Goal: Task Accomplishment & Management: Use online tool/utility

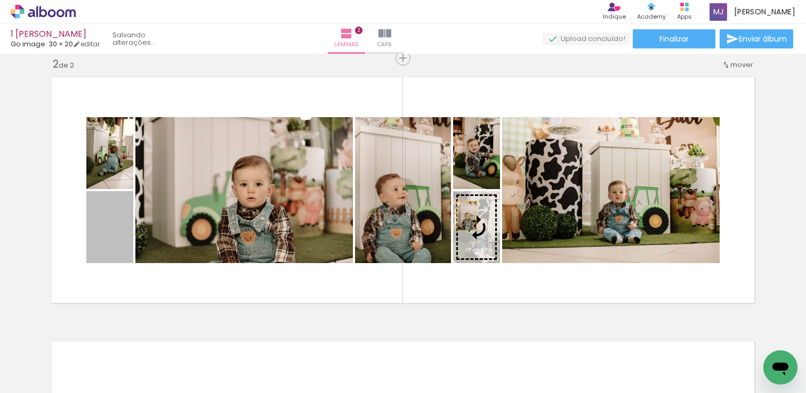
drag, startPoint x: 104, startPoint y: 256, endPoint x: 462, endPoint y: 216, distance: 360.3
click at [0, 0] on slot at bounding box center [0, 0] width 0 height 0
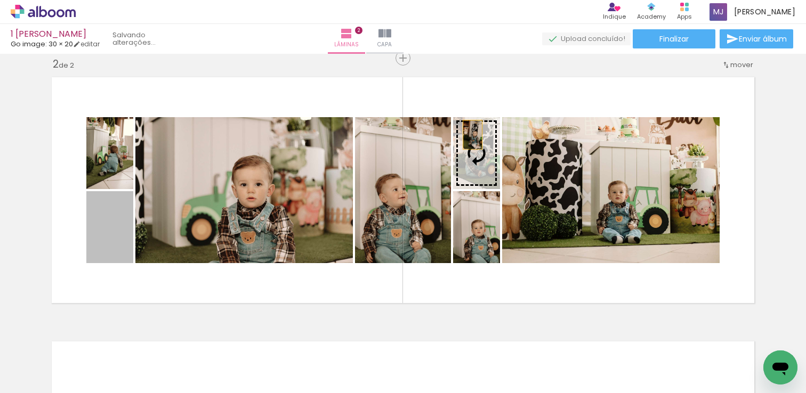
drag, startPoint x: 110, startPoint y: 232, endPoint x: 468, endPoint y: 135, distance: 371.1
click at [0, 0] on slot at bounding box center [0, 0] width 0 height 0
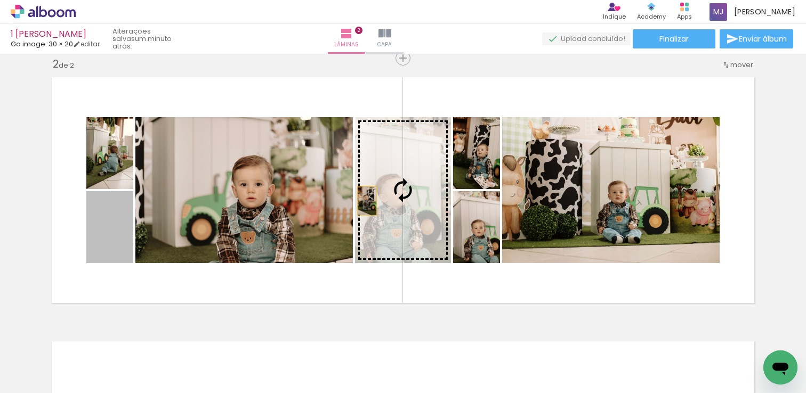
drag, startPoint x: 113, startPoint y: 242, endPoint x: 363, endPoint y: 201, distance: 253.2
click at [0, 0] on slot at bounding box center [0, 0] width 0 height 0
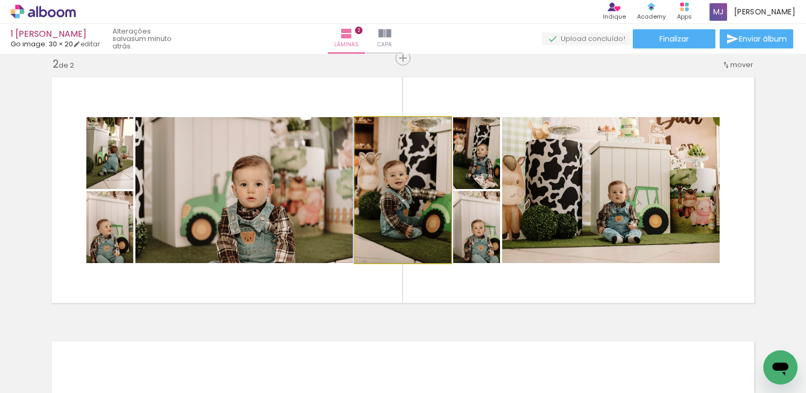
click at [411, 213] on quentale-photo at bounding box center [403, 190] width 96 height 146
click at [412, 213] on quentale-photo at bounding box center [403, 190] width 96 height 146
drag, startPoint x: 412, startPoint y: 213, endPoint x: 410, endPoint y: 225, distance: 11.9
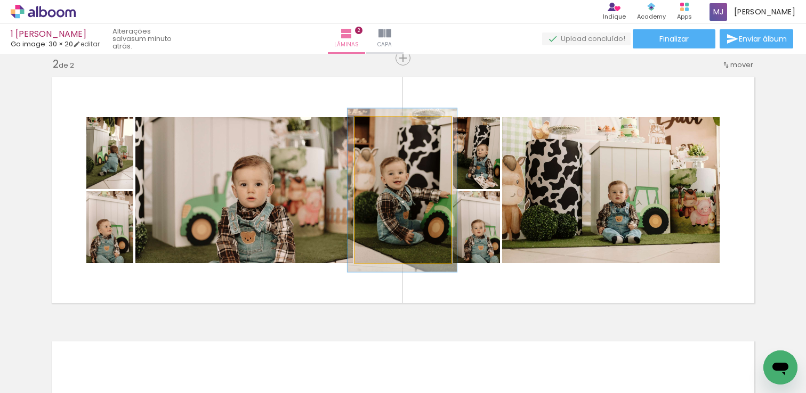
type paper-slider "112"
click at [381, 129] on div at bounding box center [384, 129] width 10 height 10
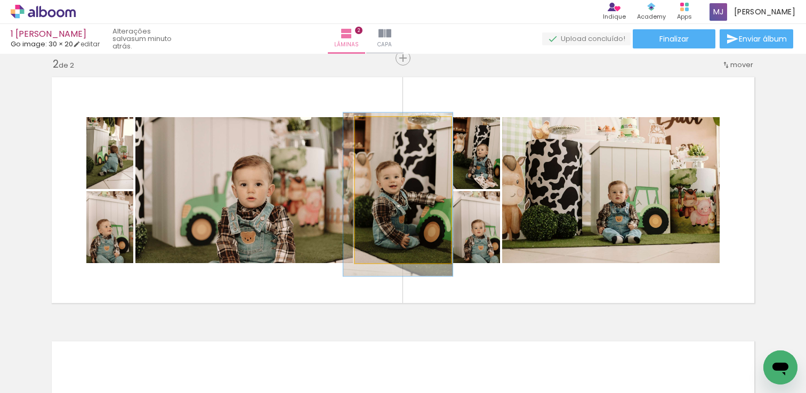
drag, startPoint x: 402, startPoint y: 167, endPoint x: 398, endPoint y: 171, distance: 6.0
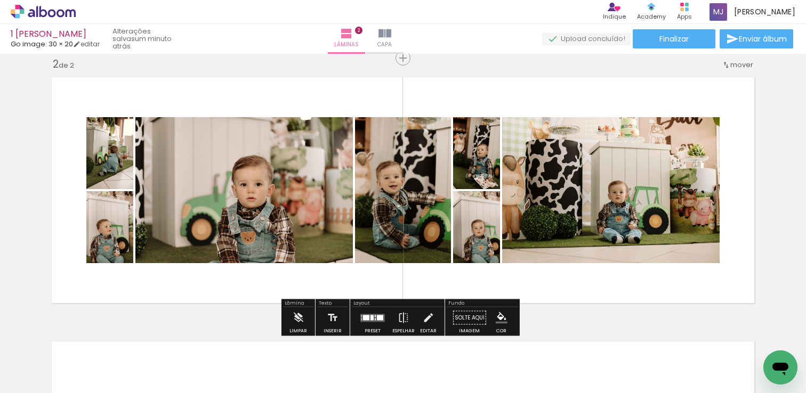
click at [769, 154] on div "Inserir lâmina 1 de 2 Inserir lâmina 2 de 2" at bounding box center [403, 176] width 806 height 793
click at [653, 217] on quentale-photo at bounding box center [610, 190] width 217 height 146
drag, startPoint x: 548, startPoint y: 173, endPoint x: 536, endPoint y: 151, distance: 24.3
click at [548, 173] on quentale-photo at bounding box center [610, 190] width 217 height 146
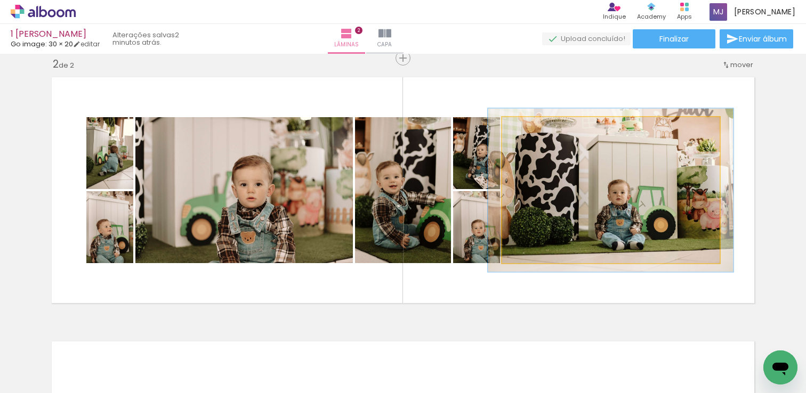
type paper-slider "112"
click at [528, 128] on div at bounding box center [531, 129] width 10 height 10
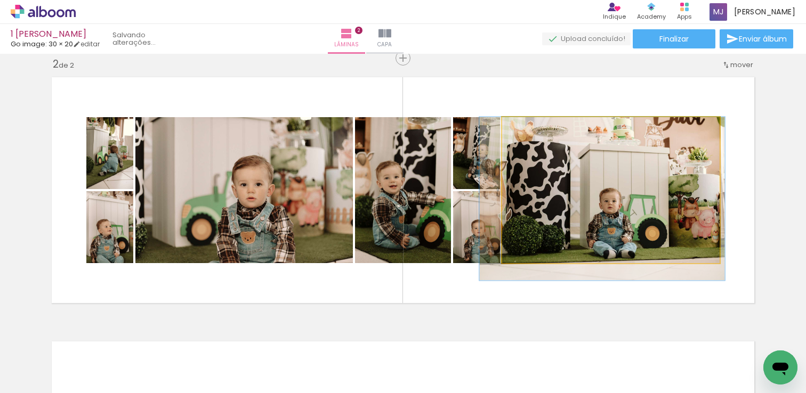
drag, startPoint x: 597, startPoint y: 183, endPoint x: 588, endPoint y: 192, distance: 12.4
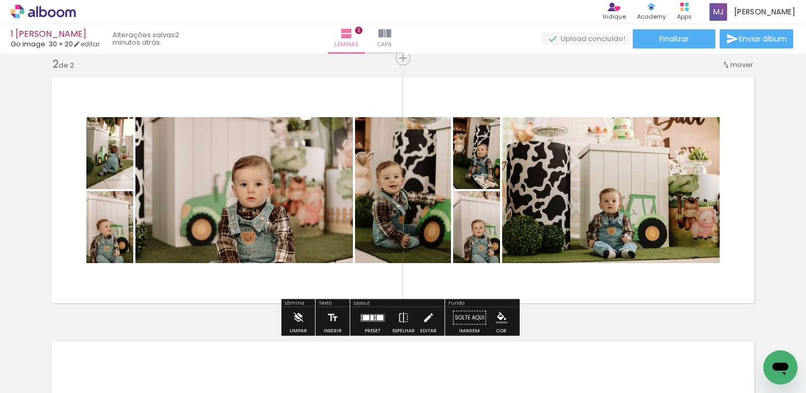
click at [758, 187] on div "Inserir lâmina 1 de 2 Inserir lâmina 2 de 2" at bounding box center [403, 176] width 806 height 793
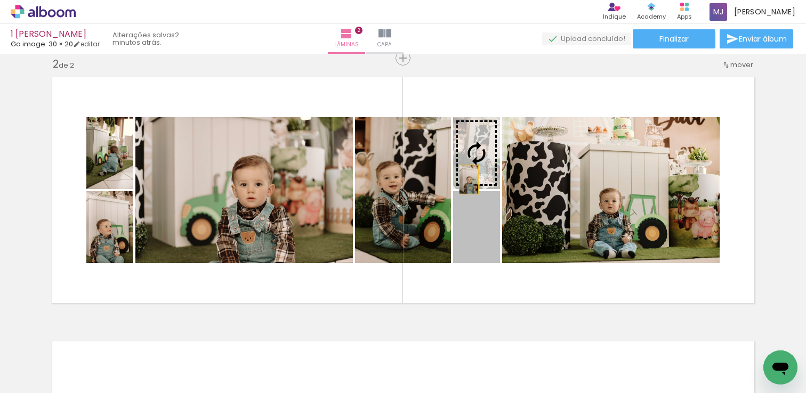
drag, startPoint x: 490, startPoint y: 250, endPoint x: 465, endPoint y: 180, distance: 75.3
click at [0, 0] on slot at bounding box center [0, 0] width 0 height 0
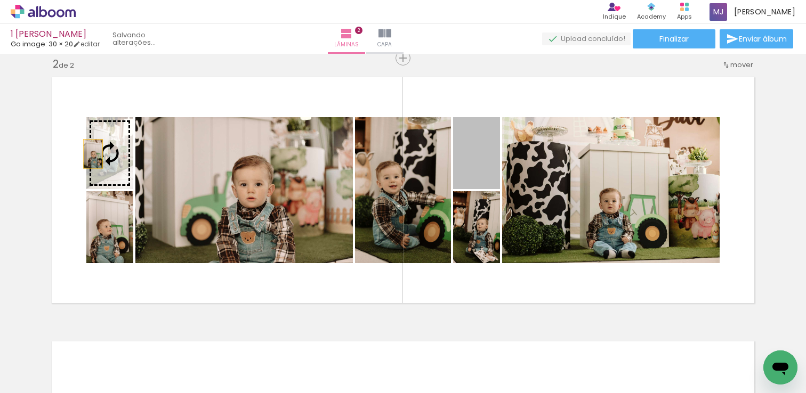
drag, startPoint x: 471, startPoint y: 172, endPoint x: 89, endPoint y: 154, distance: 383.0
click at [0, 0] on slot at bounding box center [0, 0] width 0 height 0
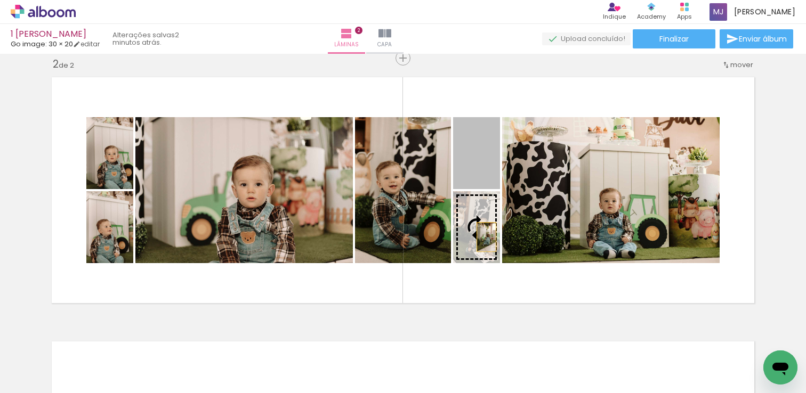
drag, startPoint x: 478, startPoint y: 163, endPoint x: 482, endPoint y: 237, distance: 74.2
click at [0, 0] on slot at bounding box center [0, 0] width 0 height 0
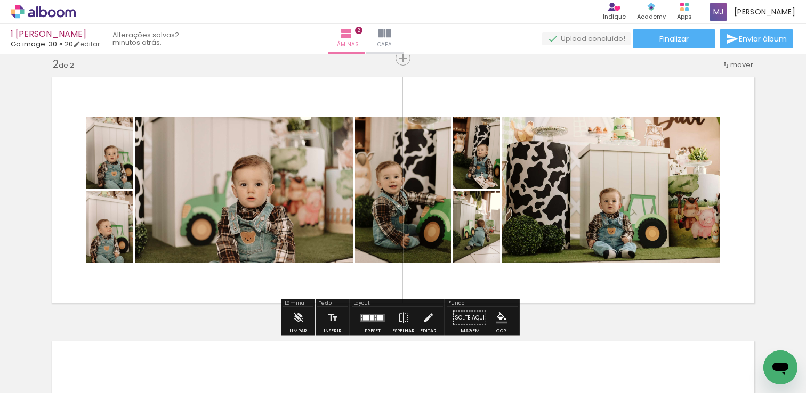
click at [774, 110] on div "Inserir lâmina 1 de 2 Inserir lâmina 2 de 2" at bounding box center [403, 176] width 806 height 793
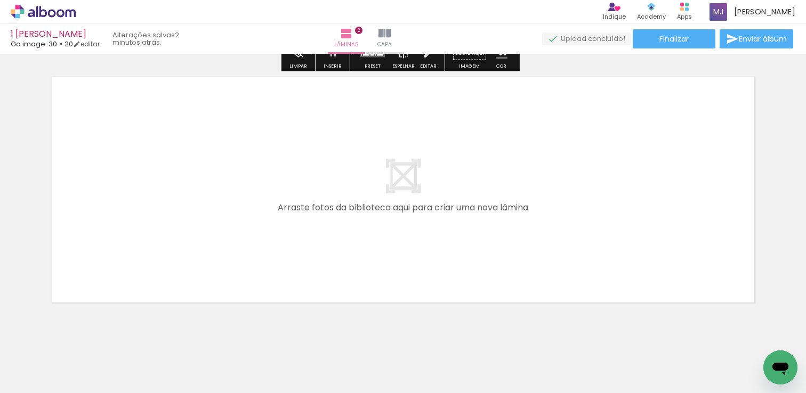
scroll to position [548, 0]
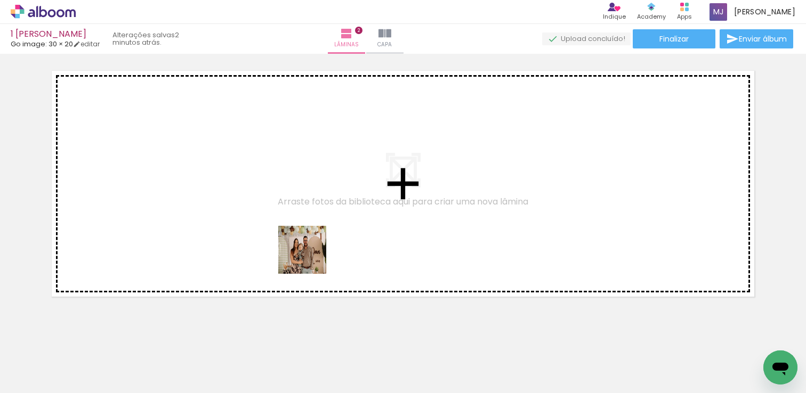
drag, startPoint x: 318, startPoint y: 367, endPoint x: 310, endPoint y: 258, distance: 109.5
click at [310, 258] on quentale-workspace at bounding box center [403, 196] width 806 height 393
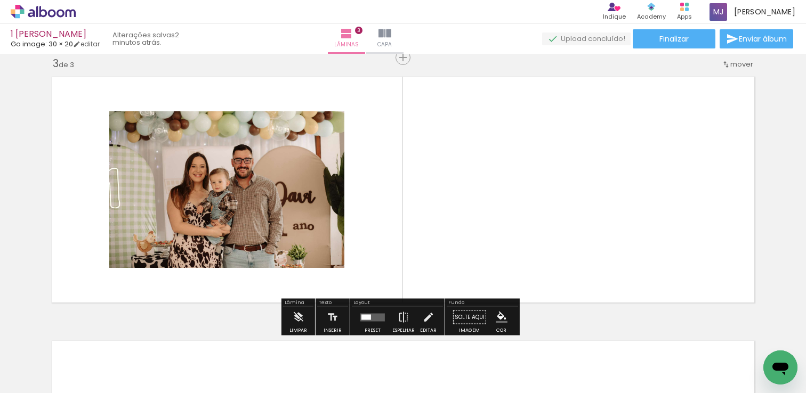
scroll to position [542, 0]
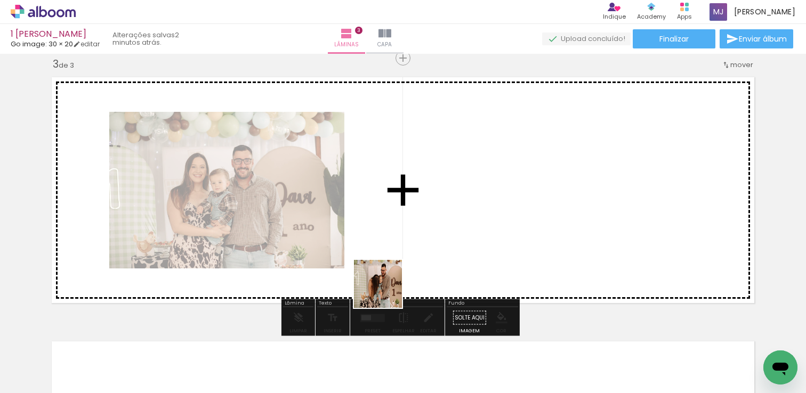
drag, startPoint x: 374, startPoint y: 344, endPoint x: 417, endPoint y: 290, distance: 68.6
click at [410, 221] on quentale-workspace at bounding box center [403, 196] width 806 height 393
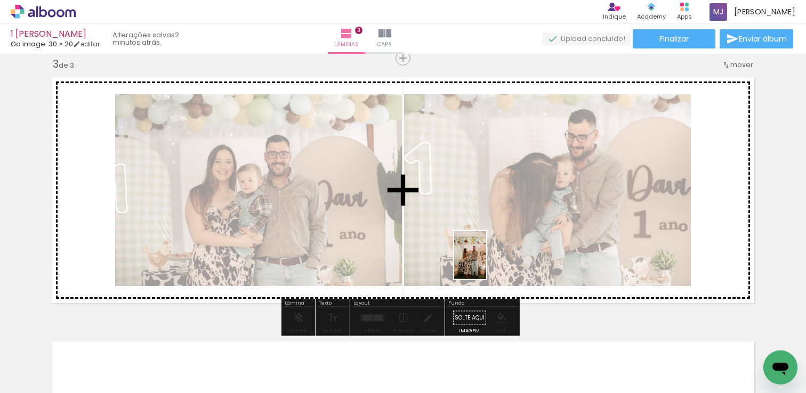
drag, startPoint x: 438, startPoint y: 374, endPoint x: 486, endPoint y: 263, distance: 120.7
click at [486, 263] on quentale-workspace at bounding box center [403, 196] width 806 height 393
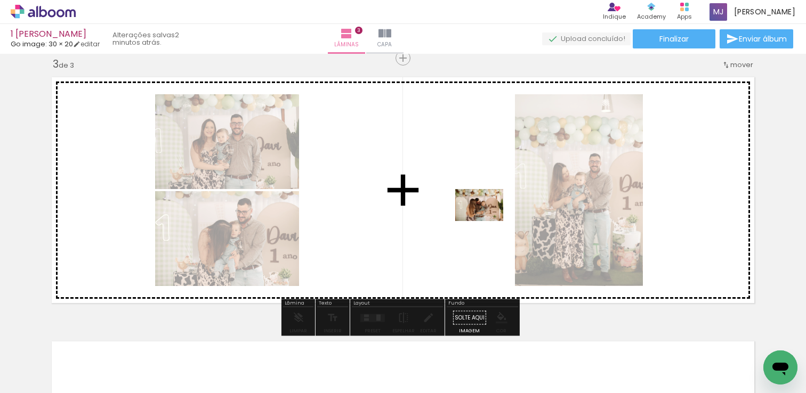
drag, startPoint x: 560, startPoint y: 321, endPoint x: 487, endPoint y: 221, distance: 124.2
click at [487, 221] on quentale-workspace at bounding box center [403, 196] width 806 height 393
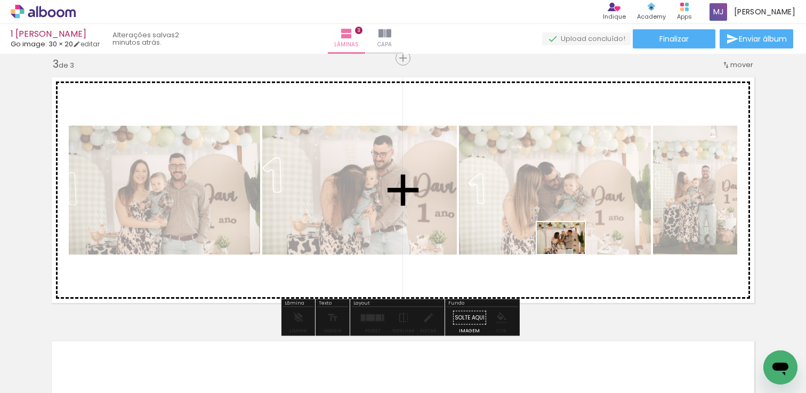
drag, startPoint x: 617, startPoint y: 360, endPoint x: 568, endPoint y: 254, distance: 117.0
click at [568, 254] on quentale-workspace at bounding box center [403, 196] width 806 height 393
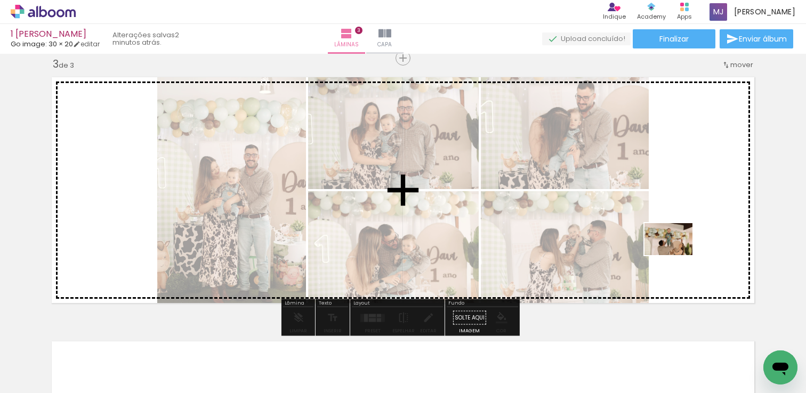
drag, startPoint x: 679, startPoint y: 356, endPoint x: 676, endPoint y: 255, distance: 101.3
click at [676, 255] on quentale-workspace at bounding box center [403, 196] width 806 height 393
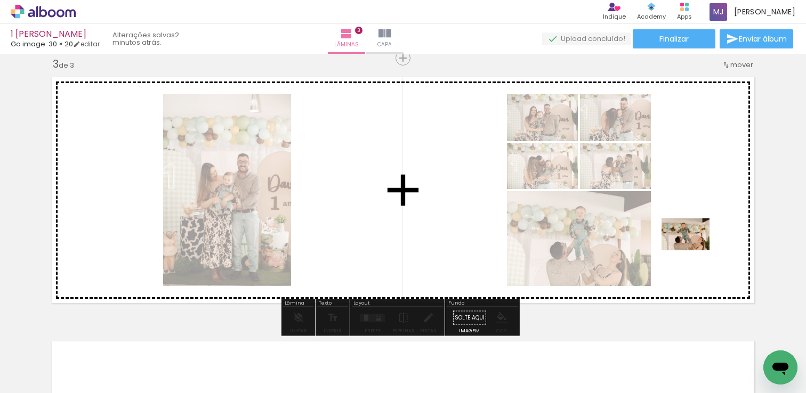
drag, startPoint x: 732, startPoint y: 362, endPoint x: 693, endPoint y: 250, distance: 117.9
click at [693, 250] on quentale-workspace at bounding box center [403, 196] width 806 height 393
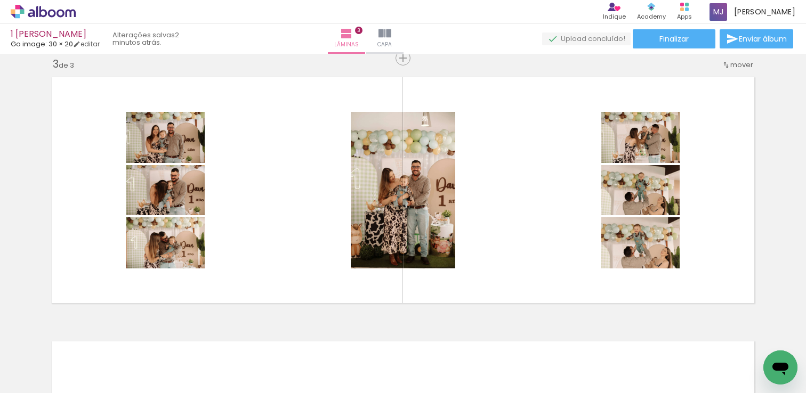
scroll to position [0, 1254]
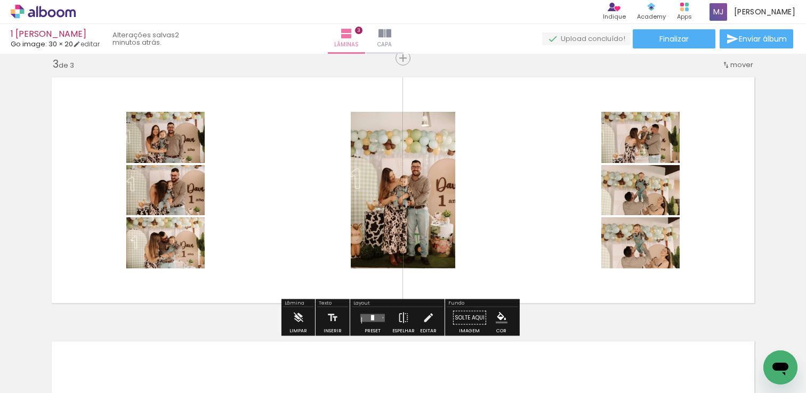
click at [179, 176] on div at bounding box center [171, 176] width 40 height 17
click at [190, 188] on quentale-photo at bounding box center [165, 190] width 78 height 50
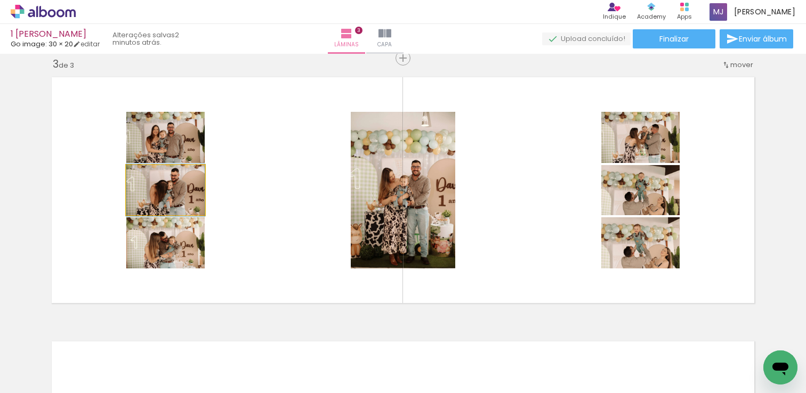
drag, startPoint x: 175, startPoint y: 180, endPoint x: 139, endPoint y: 178, distance: 36.2
type paper-slider "100"
click at [143, 178] on div at bounding box center [151, 176] width 17 height 17
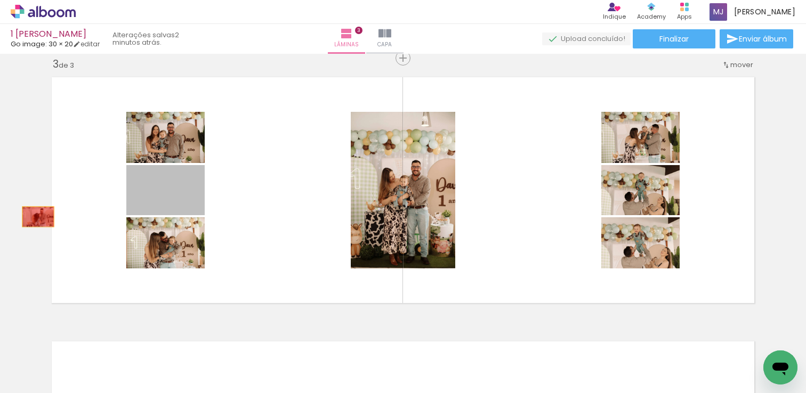
drag, startPoint x: 183, startPoint y: 205, endPoint x: 32, endPoint y: 217, distance: 151.3
click at [32, 217] on div "Inserir lâmina 1 de 3 Inserir lâmina 2 de 3 Inserir lâmina 3 de 3" at bounding box center [403, 45] width 806 height 1058
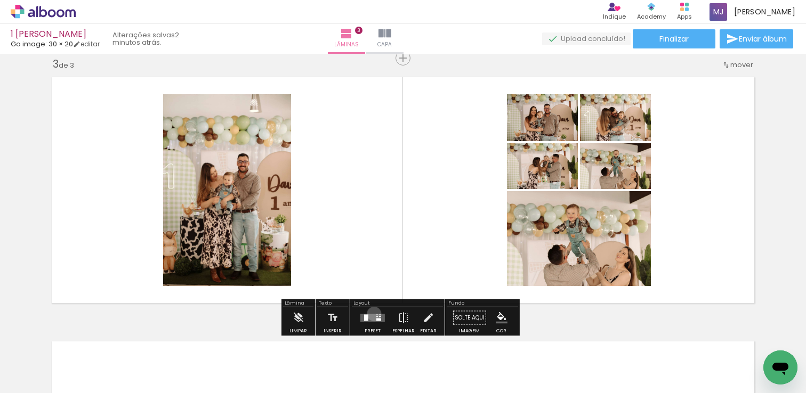
click at [371, 314] on quentale-layouter at bounding box center [372, 318] width 25 height 8
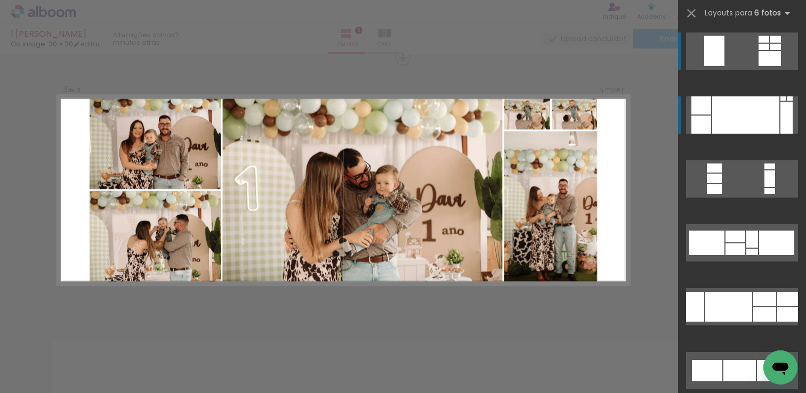
click at [722, 119] on div at bounding box center [745, 114] width 67 height 37
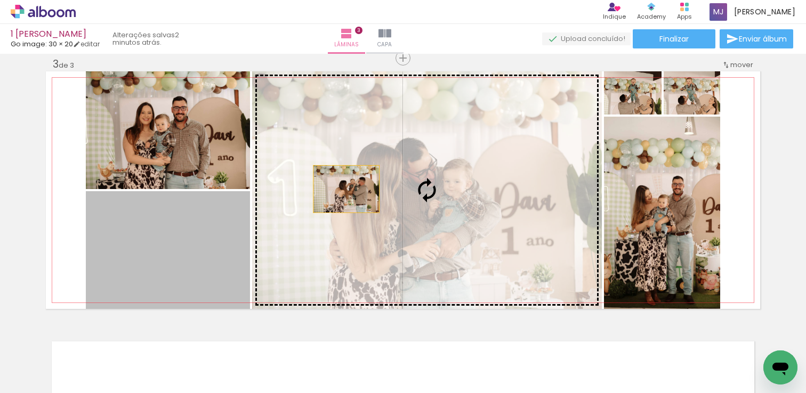
drag, startPoint x: 166, startPoint y: 254, endPoint x: 360, endPoint y: 185, distance: 205.7
click at [0, 0] on slot at bounding box center [0, 0] width 0 height 0
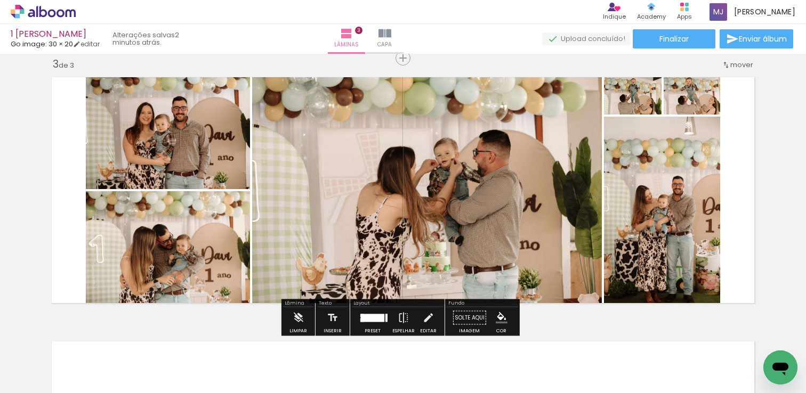
click at [513, 185] on quentale-photo at bounding box center [426, 190] width 349 height 238
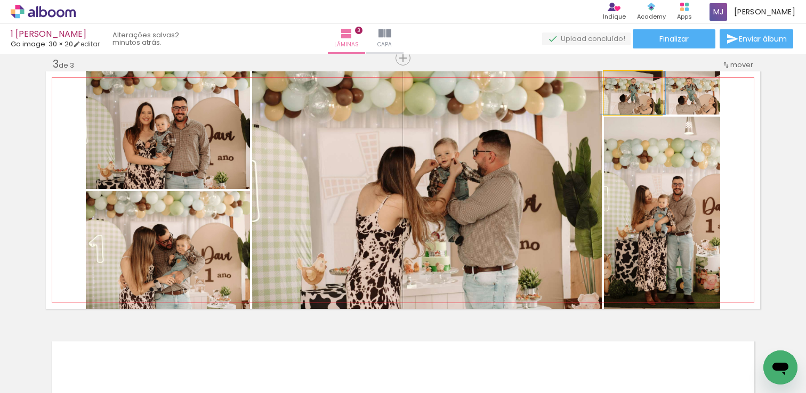
click at [648, 105] on quentale-photo at bounding box center [633, 92] width 58 height 43
drag, startPoint x: 648, startPoint y: 105, endPoint x: 789, endPoint y: 162, distance: 151.8
click at [789, 162] on div "Inserir lâmina 1 de 3 Inserir lâmina 2 de 3 Inserir lâmina 3 de 3" at bounding box center [403, 45] width 806 height 1058
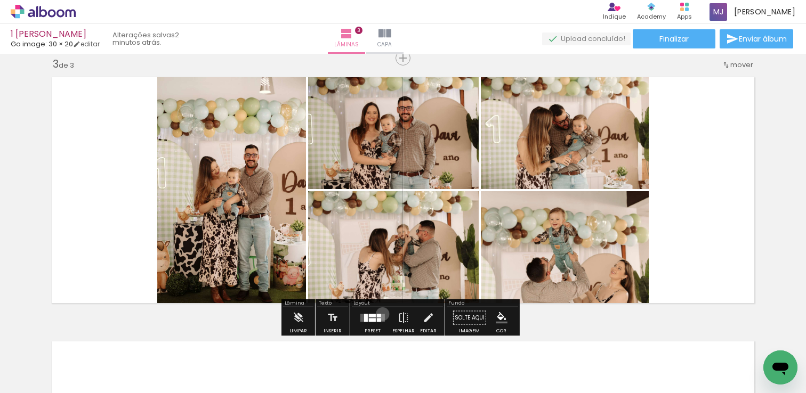
click at [380, 314] on quentale-layouter at bounding box center [372, 318] width 25 height 8
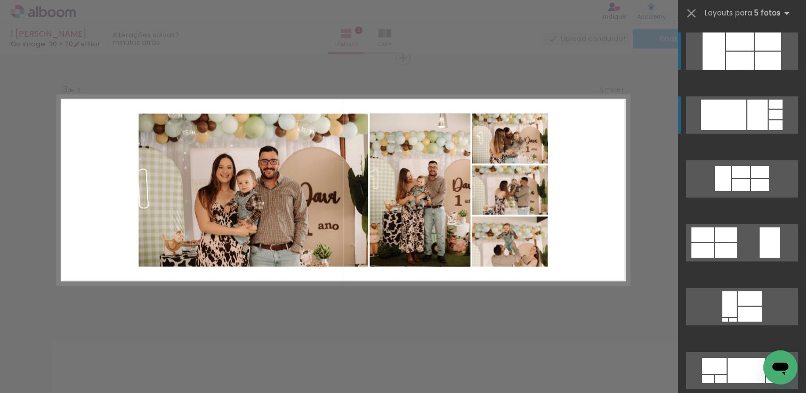
click at [741, 117] on div at bounding box center [723, 115] width 45 height 30
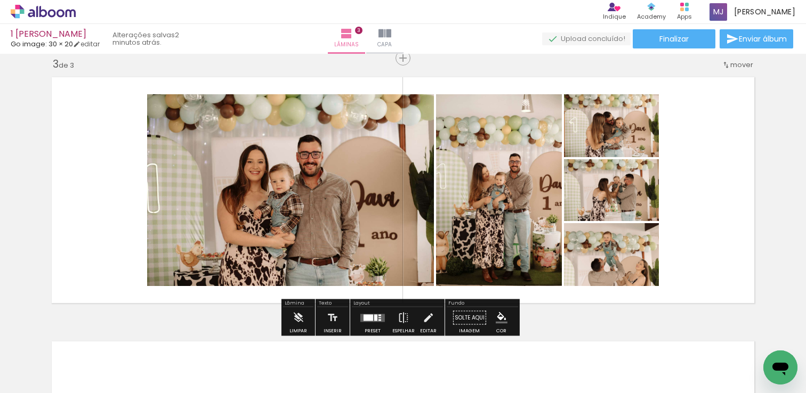
click at [370, 313] on div at bounding box center [372, 317] width 29 height 21
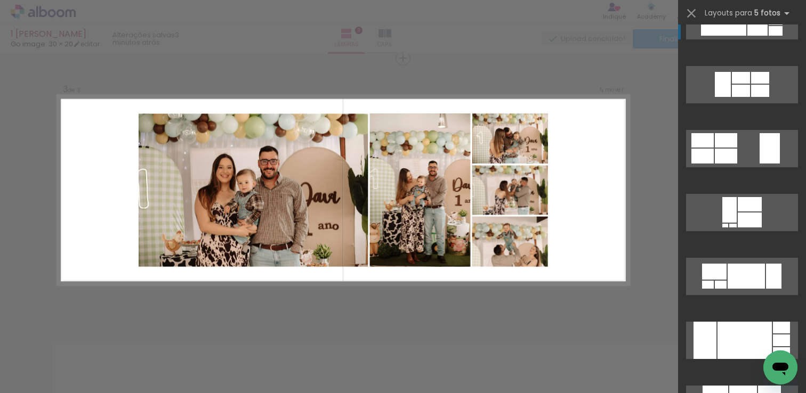
scroll to position [141, 0]
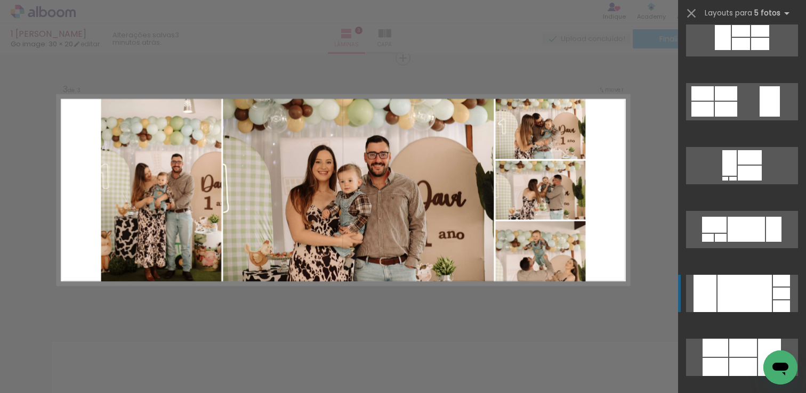
click at [719, 297] on div at bounding box center [744, 293] width 54 height 37
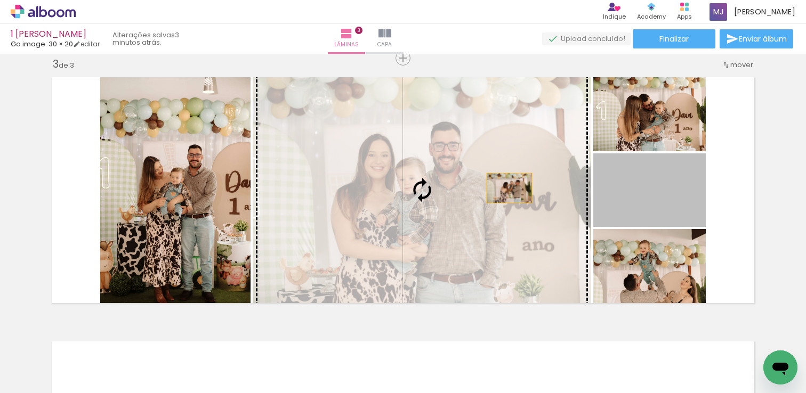
drag, startPoint x: 679, startPoint y: 203, endPoint x: 485, endPoint y: 187, distance: 194.6
click at [0, 0] on slot at bounding box center [0, 0] width 0 height 0
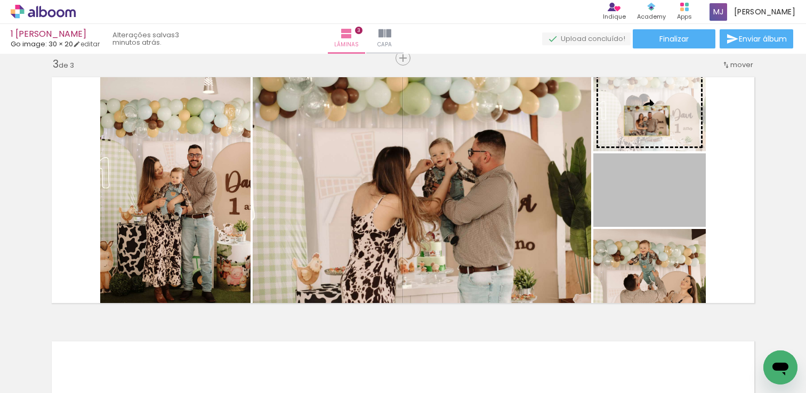
drag, startPoint x: 655, startPoint y: 209, endPoint x: 643, endPoint y: 121, distance: 89.3
click at [0, 0] on slot at bounding box center [0, 0] width 0 height 0
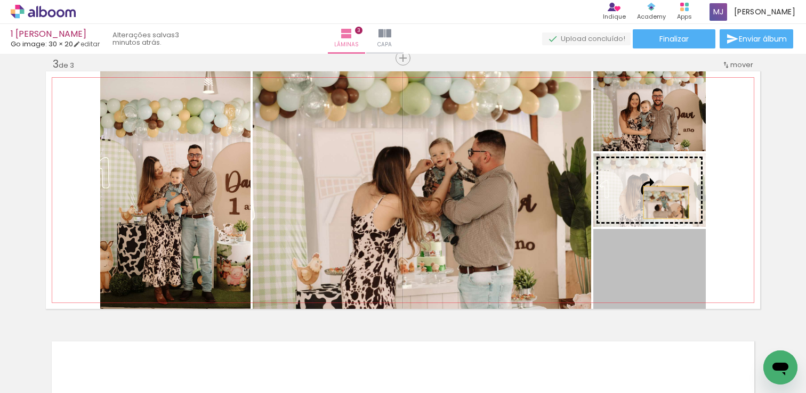
drag, startPoint x: 672, startPoint y: 288, endPoint x: 662, endPoint y: 202, distance: 86.4
click at [0, 0] on slot at bounding box center [0, 0] width 0 height 0
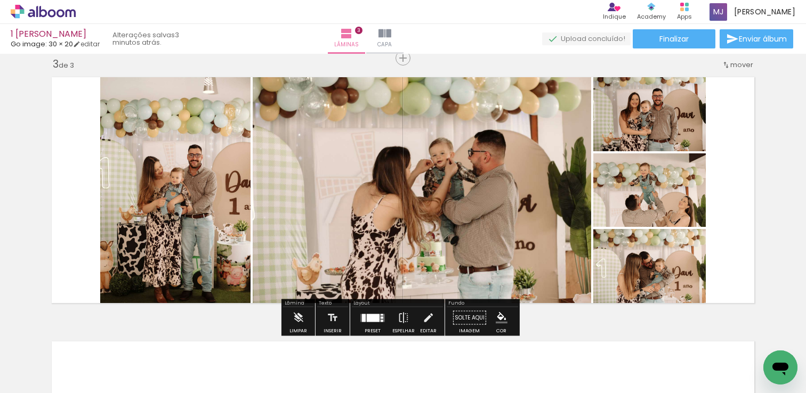
click at [646, 199] on quentale-photo at bounding box center [649, 190] width 112 height 74
click at [627, 214] on quentale-photo at bounding box center [649, 190] width 112 height 74
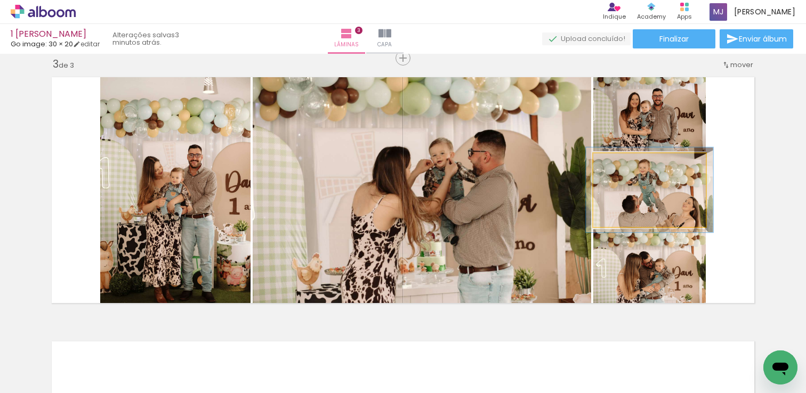
type paper-slider "113"
click at [622, 166] on div at bounding box center [622, 164] width 17 height 17
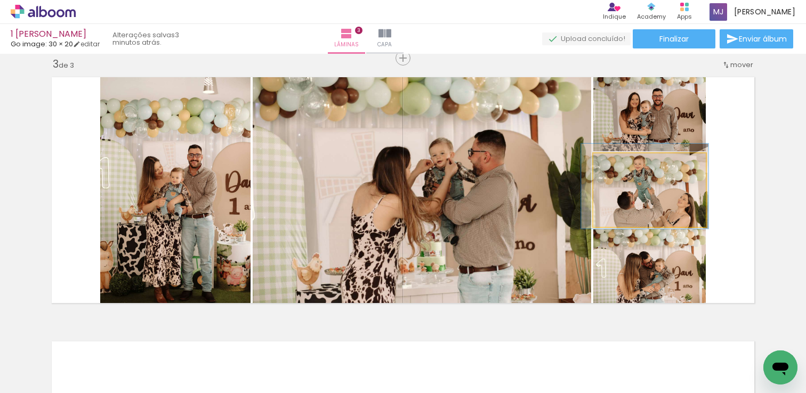
drag, startPoint x: 651, startPoint y: 196, endPoint x: 646, endPoint y: 192, distance: 6.1
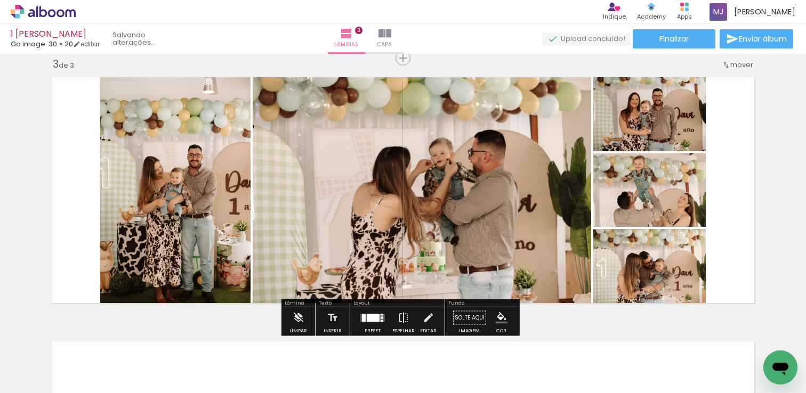
click at [776, 182] on div "Inserir lâmina 1 de 3 Inserir lâmina 2 de 3 Inserir lâmina 3 de 3" at bounding box center [403, 45] width 806 height 1058
click at [192, 219] on quentale-photo at bounding box center [175, 190] width 150 height 238
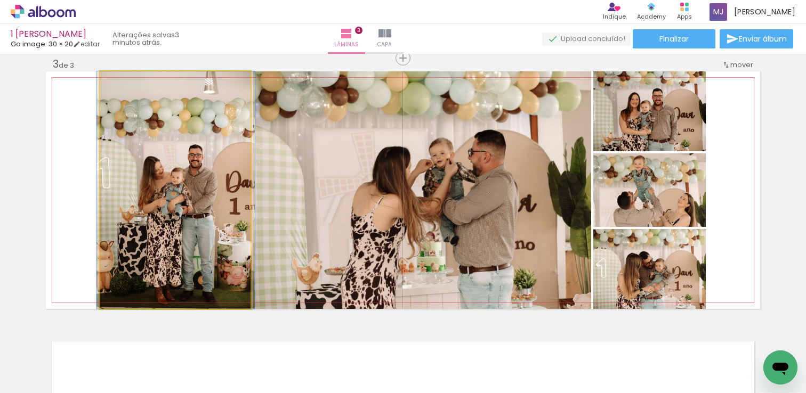
drag, startPoint x: 213, startPoint y: 266, endPoint x: 213, endPoint y: 256, distance: 10.1
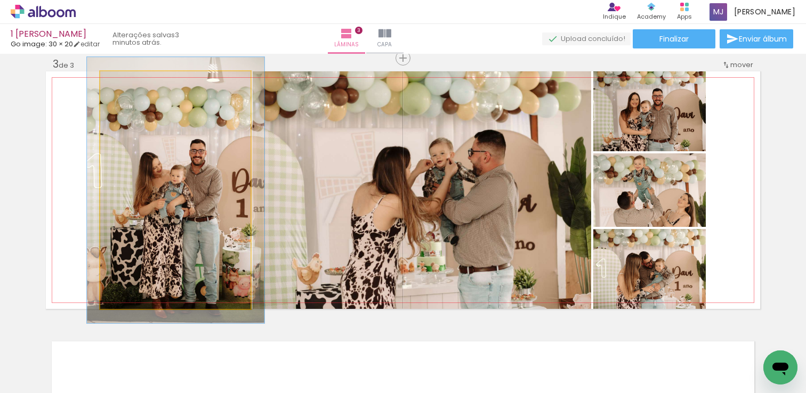
click at [127, 85] on div at bounding box center [130, 83] width 10 height 10
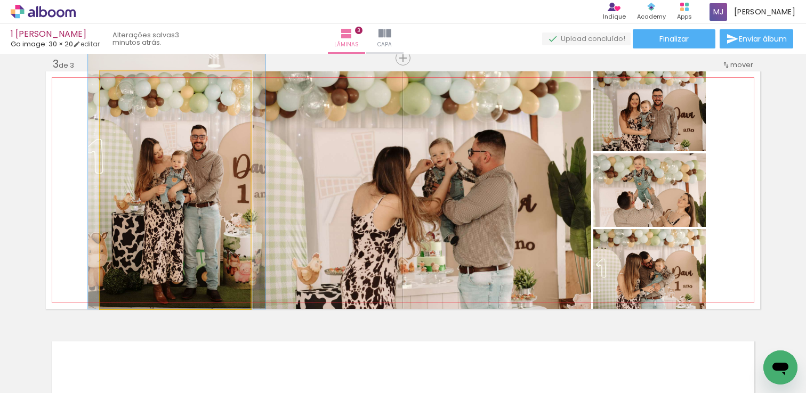
drag, startPoint x: 167, startPoint y: 168, endPoint x: 167, endPoint y: 143, distance: 25.0
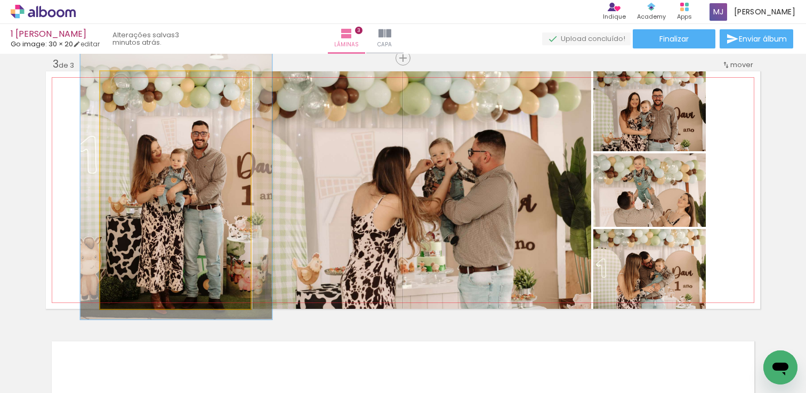
type paper-slider "121"
click at [133, 83] on div at bounding box center [133, 82] width 17 height 17
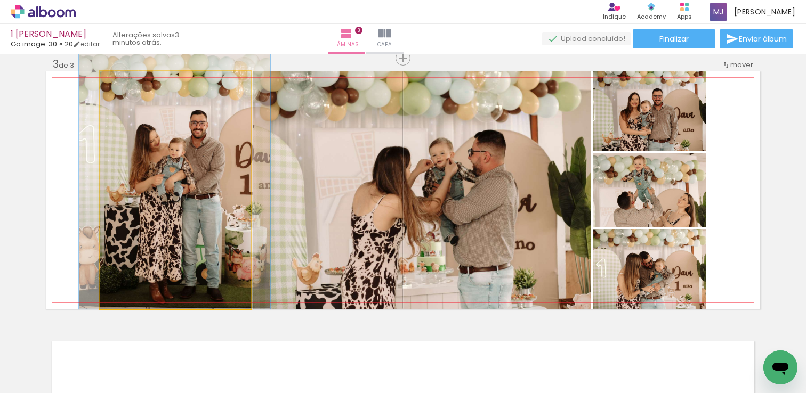
drag, startPoint x: 159, startPoint y: 149, endPoint x: 158, endPoint y: 132, distance: 17.7
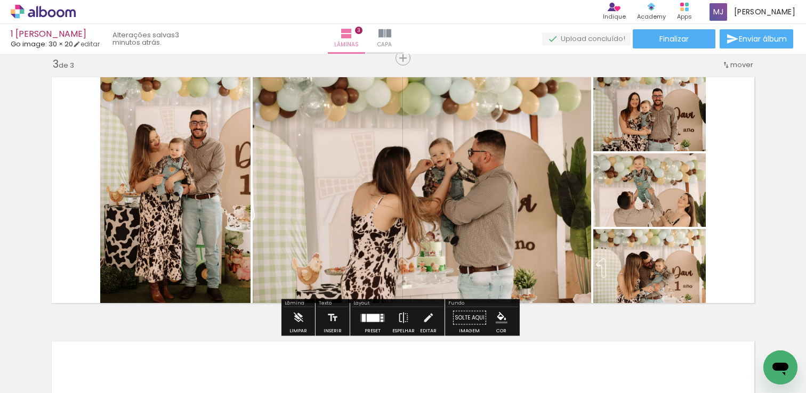
click at [773, 204] on div "Inserir lâmina 1 de 3 Inserir lâmina 2 de 3 Inserir lâmina 3 de 3" at bounding box center [403, 45] width 806 height 1058
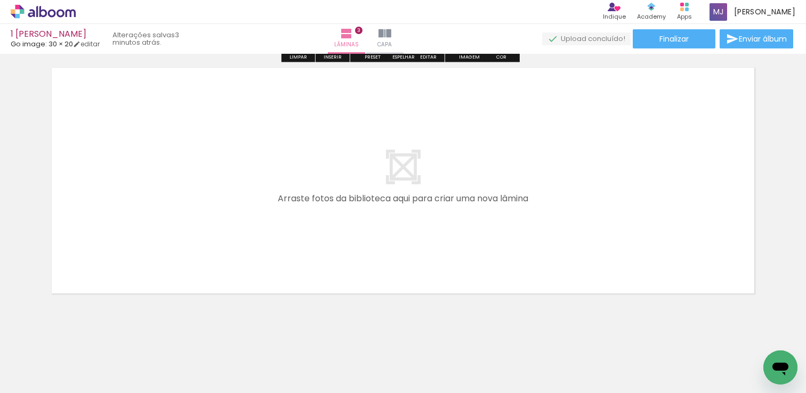
scroll to position [826, 0]
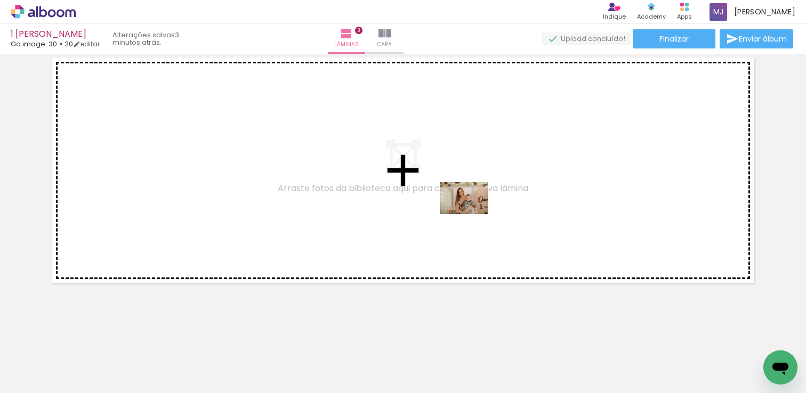
drag, startPoint x: 478, startPoint y: 367, endPoint x: 471, endPoint y: 214, distance: 153.0
click at [471, 214] on quentale-workspace at bounding box center [403, 196] width 806 height 393
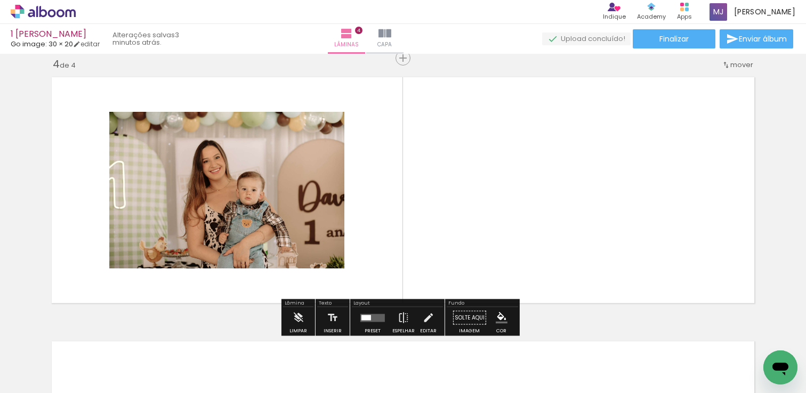
scroll to position [806, 0]
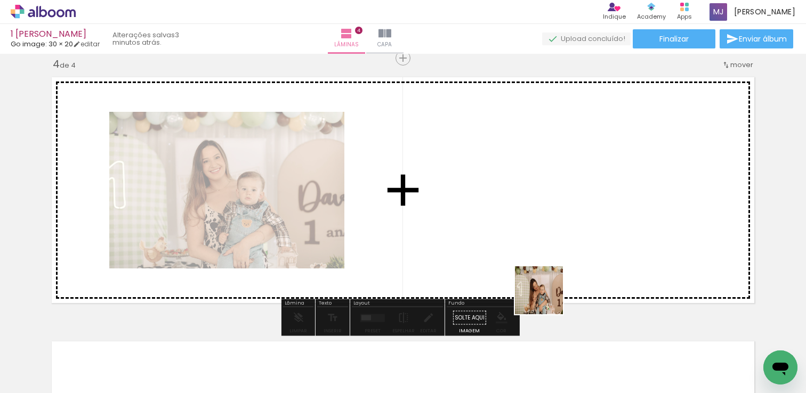
drag, startPoint x: 540, startPoint y: 367, endPoint x: 548, endPoint y: 247, distance: 119.6
click at [548, 247] on quentale-workspace at bounding box center [403, 196] width 806 height 393
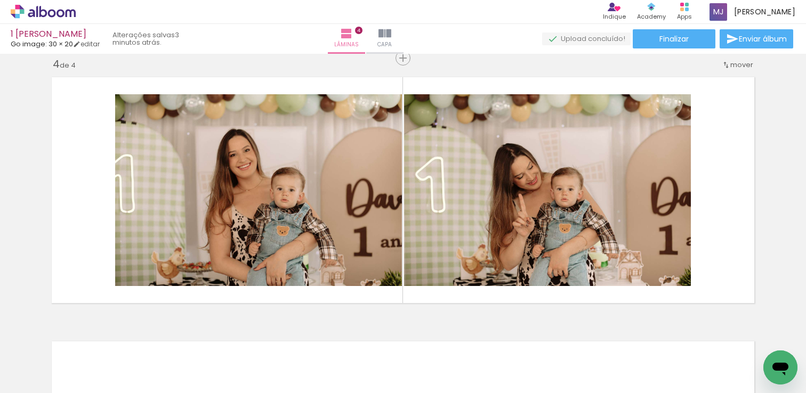
scroll to position [0, 1611]
click at [243, 377] on div at bounding box center [225, 357] width 35 height 53
drag, startPoint x: 296, startPoint y: 368, endPoint x: 369, endPoint y: 290, distance: 106.7
click at [369, 290] on quentale-workspace at bounding box center [403, 196] width 806 height 393
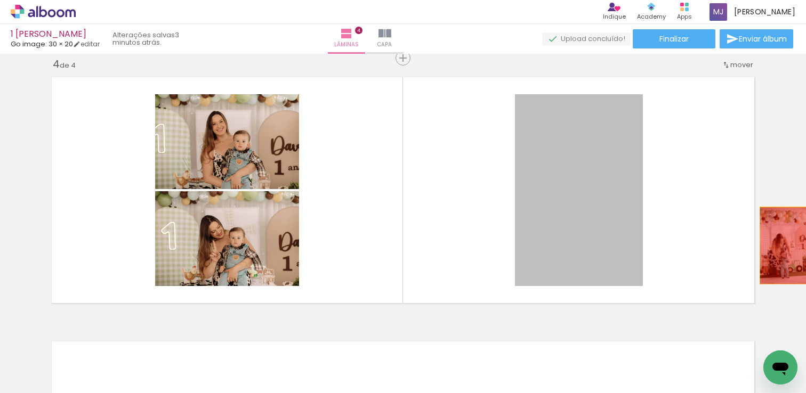
drag, startPoint x: 559, startPoint y: 231, endPoint x: 781, endPoint y: 246, distance: 222.6
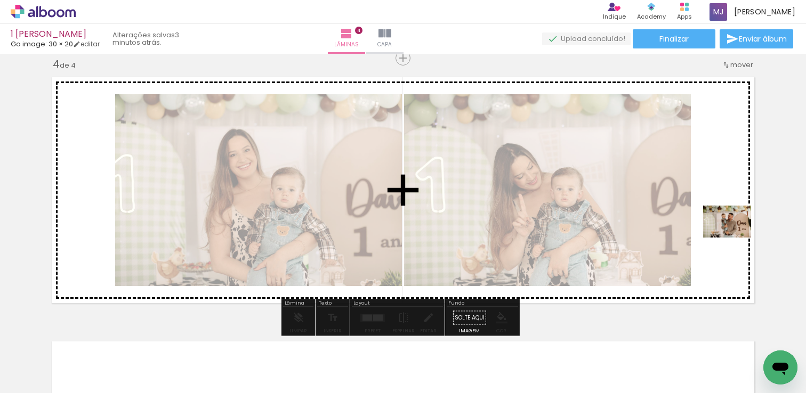
drag, startPoint x: 473, startPoint y: 362, endPoint x: 735, endPoint y: 238, distance: 290.0
click at [735, 238] on quentale-workspace at bounding box center [403, 196] width 806 height 393
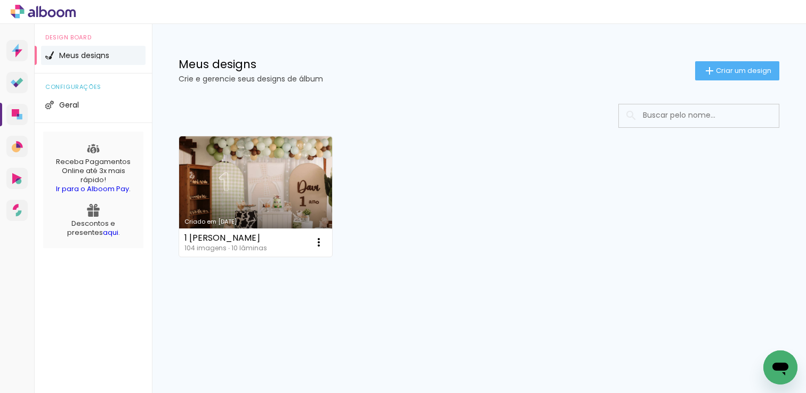
click at [729, 58] on div "Meus designs Crie e gerencie seus designs de álbum Criar um design" at bounding box center [479, 58] width 654 height 69
click at [731, 70] on span "Criar um design" at bounding box center [743, 70] width 55 height 7
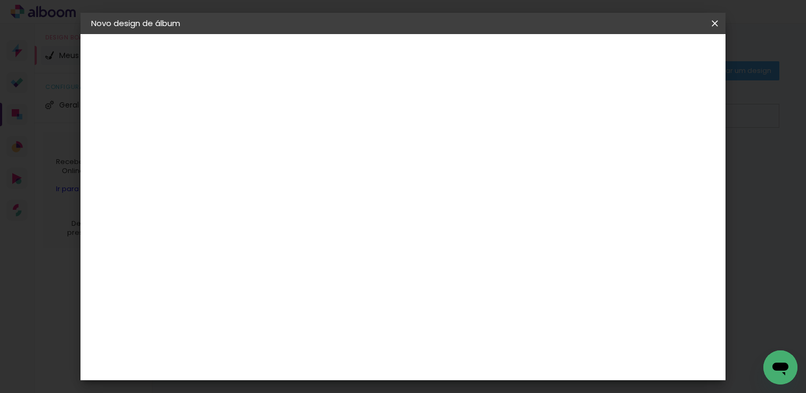
click at [265, 147] on input at bounding box center [265, 143] width 0 height 17
type input "João 8 anos"
type paper-input "João 8 anos"
click at [0, 0] on slot "Avançar" at bounding box center [0, 0] width 0 height 0
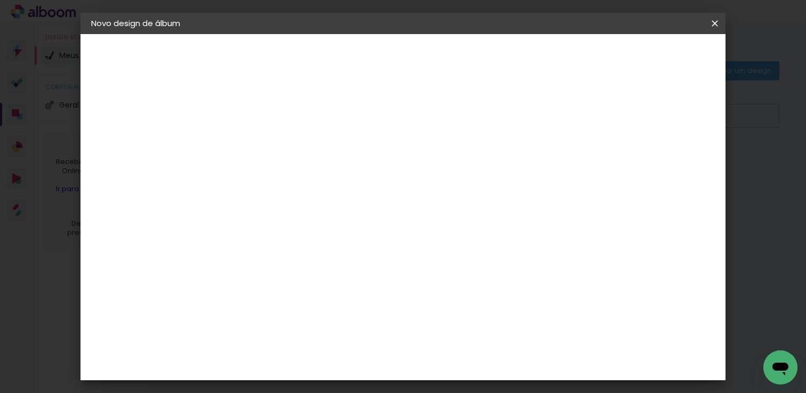
click at [328, 234] on paper-item "Go image" at bounding box center [292, 248] width 115 height 28
click at [0, 0] on slot "Avançar" at bounding box center [0, 0] width 0 height 0
click at [307, 177] on input "text" at bounding box center [286, 185] width 42 height 17
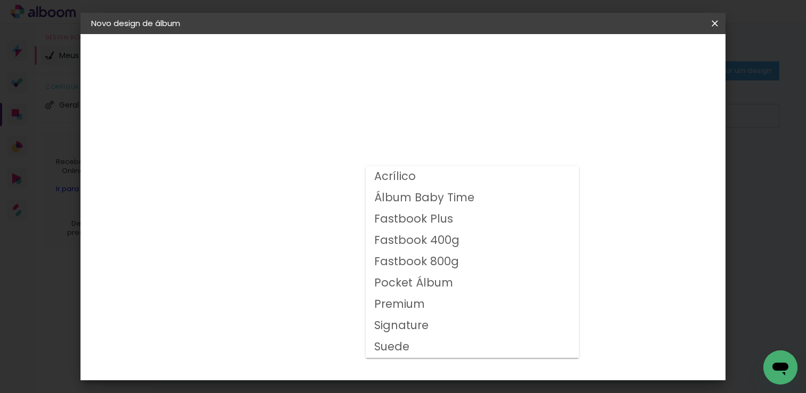
click at [471, 237] on paper-item "Fastbook 400g" at bounding box center [471, 240] width 213 height 21
type input "Fastbook 400g"
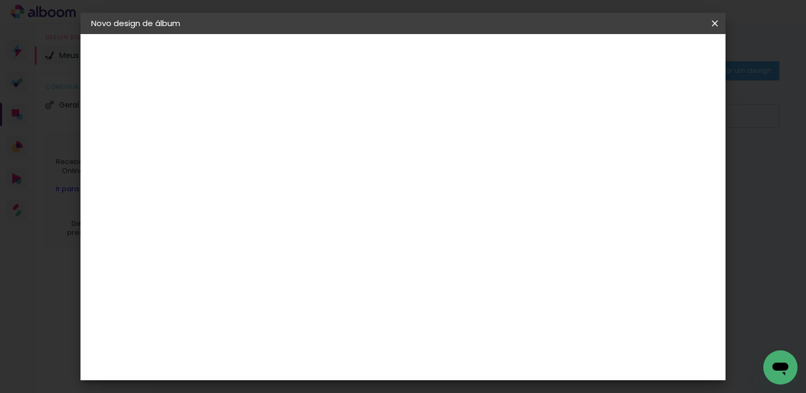
scroll to position [32, 0]
click at [337, 271] on span "25 × 20" at bounding box center [313, 285] width 50 height 28
click at [337, 299] on span "30 × 20" at bounding box center [313, 316] width 50 height 35
click at [0, 0] on slot "Avançar" at bounding box center [0, 0] width 0 height 0
click at [658, 62] on paper-button "Iniciar design" at bounding box center [623, 56] width 70 height 18
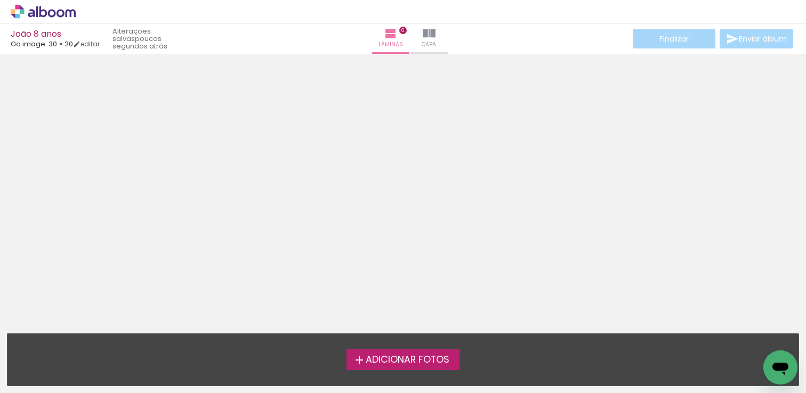
click at [356, 368] on label "Adicionar Fotos" at bounding box center [402, 359] width 113 height 20
click at [0, 0] on input "file" at bounding box center [0, 0] width 0 height 0
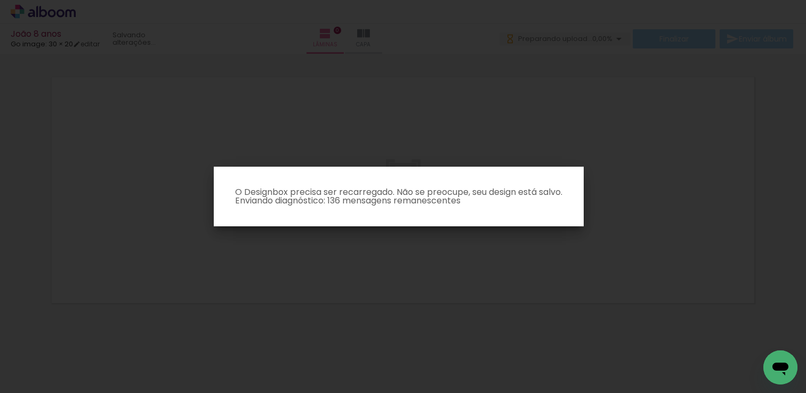
click at [425, 213] on paper-dialog "O Designbox precisa ser recarregado. Não se preocupe, seu design está salvo. En…" at bounding box center [399, 197] width 370 height 60
